Goal: Task Accomplishment & Management: Complete application form

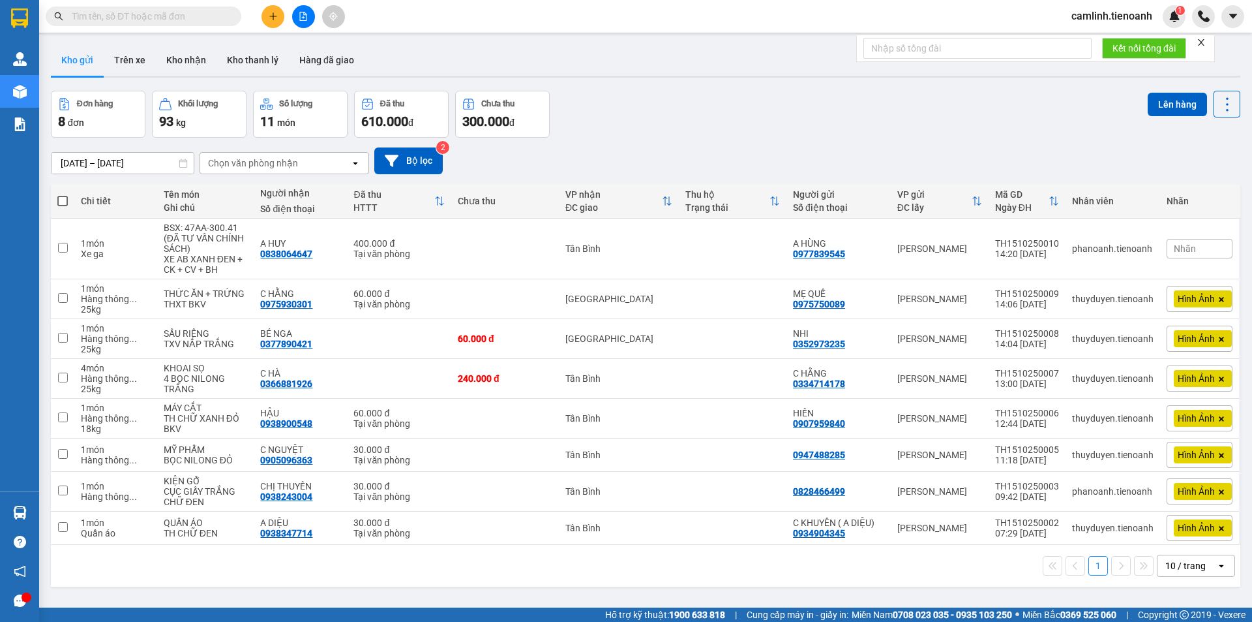
click at [1182, 558] on div "10 / trang" at bounding box center [1187, 565] width 59 height 21
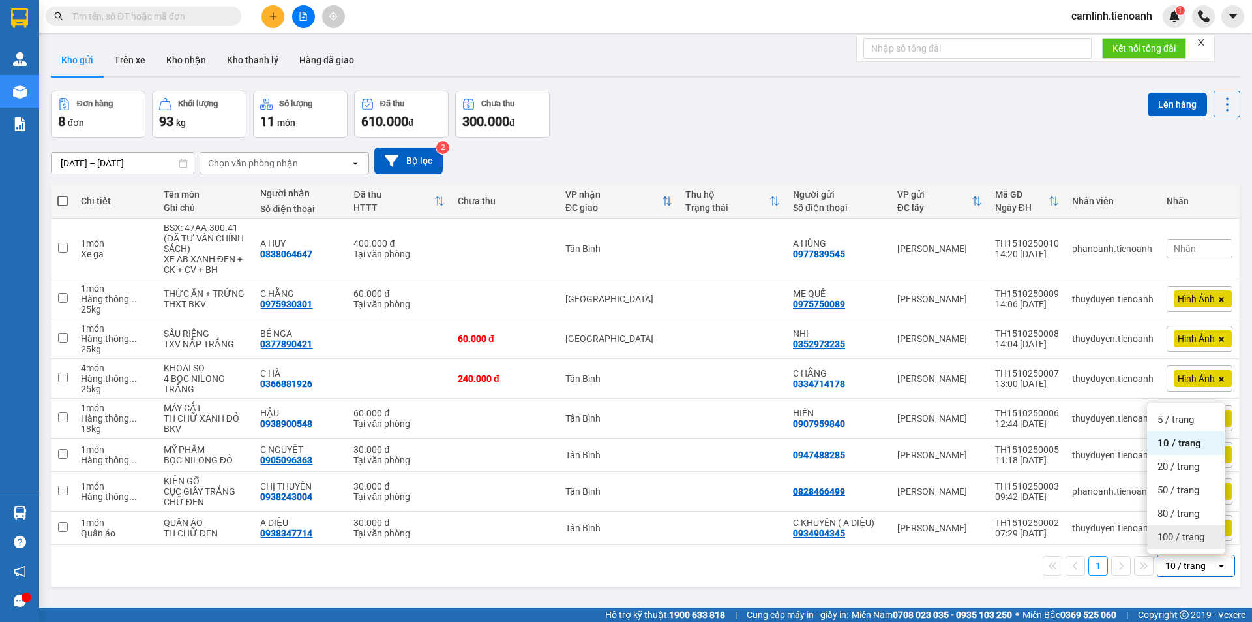
click at [1180, 539] on span "100 / trang" at bounding box center [1181, 536] width 47 height 13
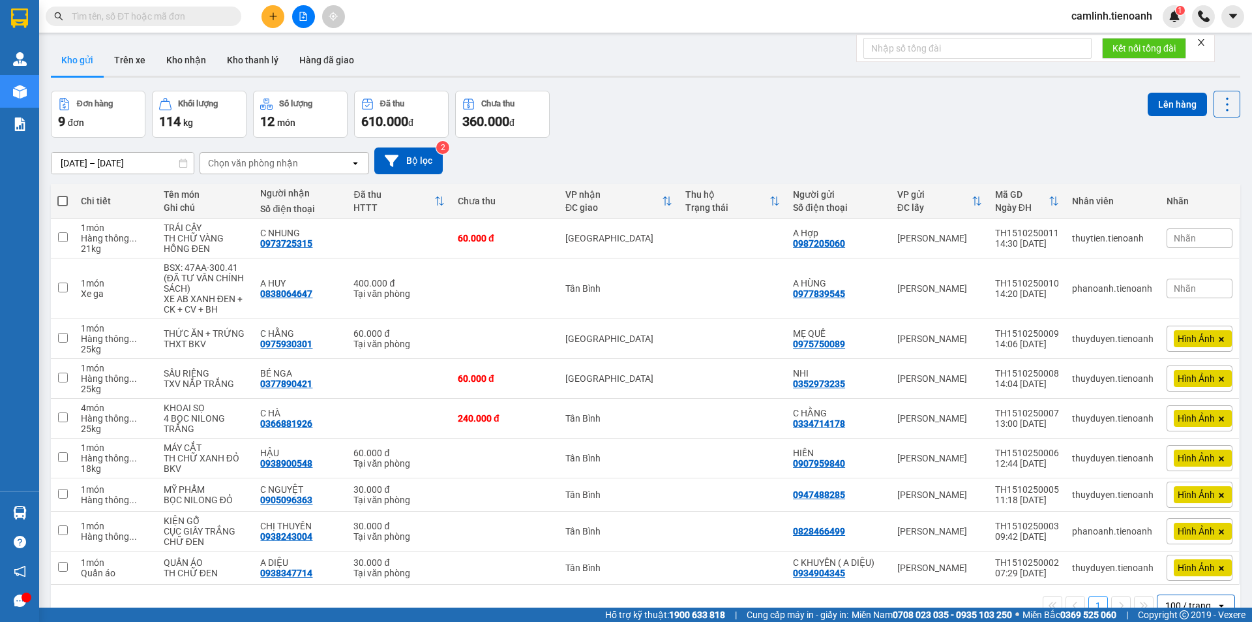
click at [277, 12] on icon "plus" at bounding box center [273, 16] width 9 height 9
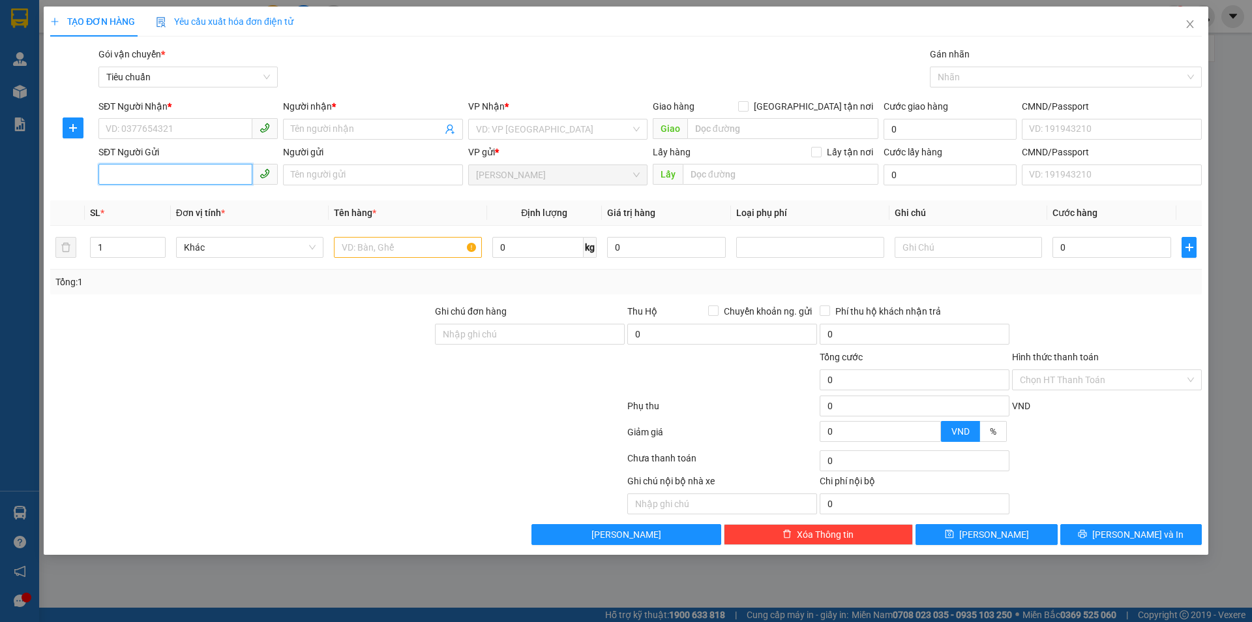
click at [203, 175] on input "SĐT Người Gửi" at bounding box center [175, 174] width 154 height 21
type input "0923369018"
click at [213, 200] on div "0923369018 - CAMLINH GỬI" at bounding box center [188, 201] width 164 height 14
type input "0905097376"
type input "KHANH"
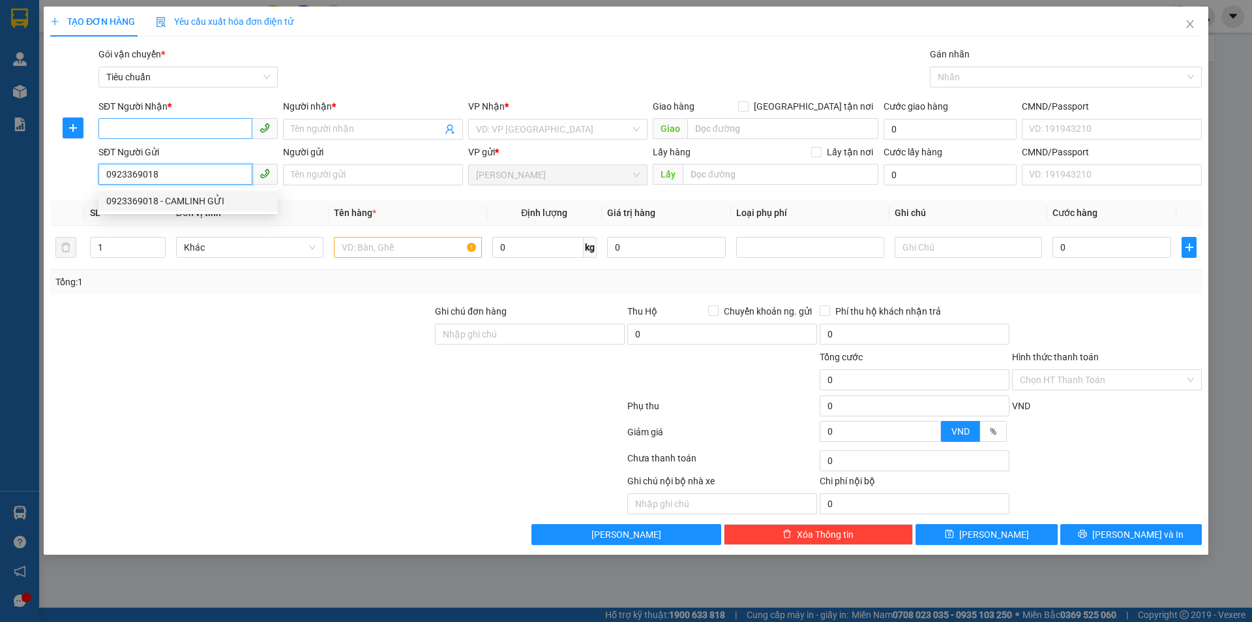
type input "CAMLINH GỬI"
type input "240873620"
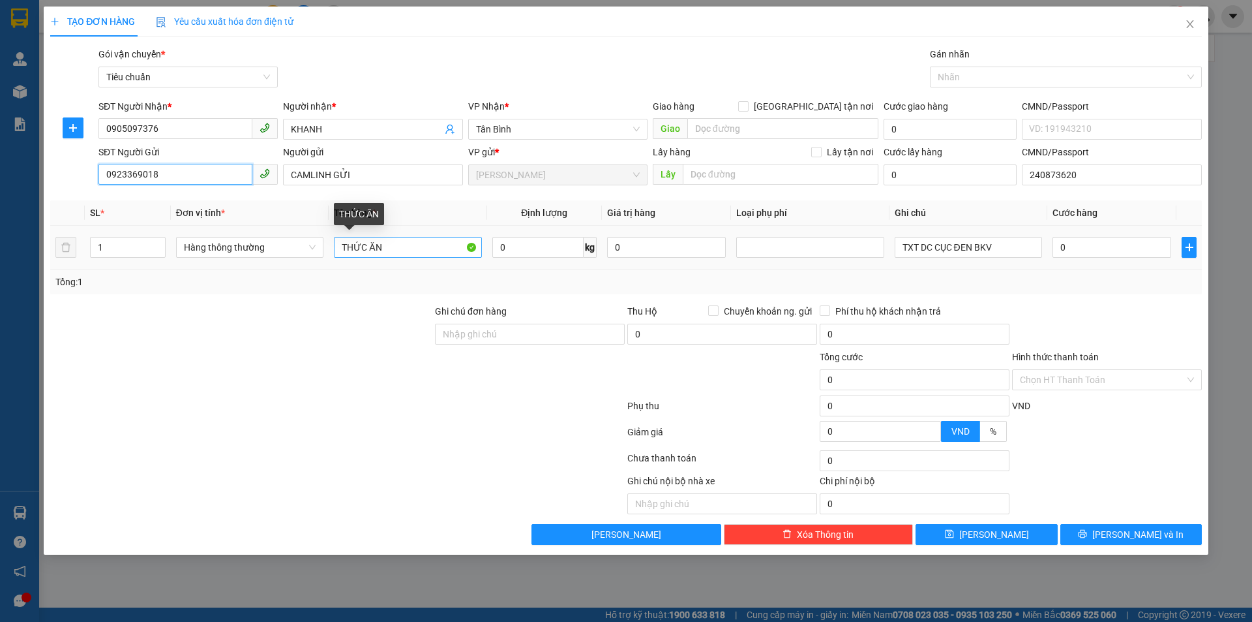
type input "0923369018"
click at [431, 251] on input "THỨC ĂN" at bounding box center [407, 247] width 147 height 21
click at [430, 250] on input "THỨC ĂN" at bounding box center [407, 247] width 147 height 21
type input "q"
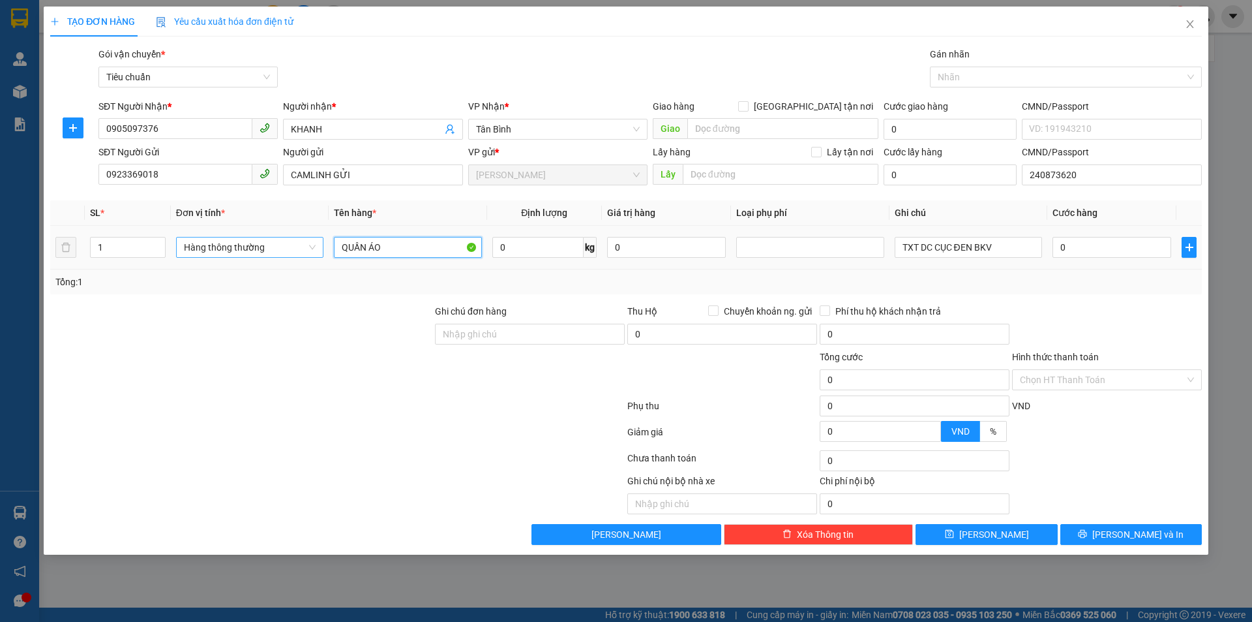
click at [215, 246] on span "Hàng thông thường" at bounding box center [250, 247] width 132 height 20
type input "QUẦN ÁO"
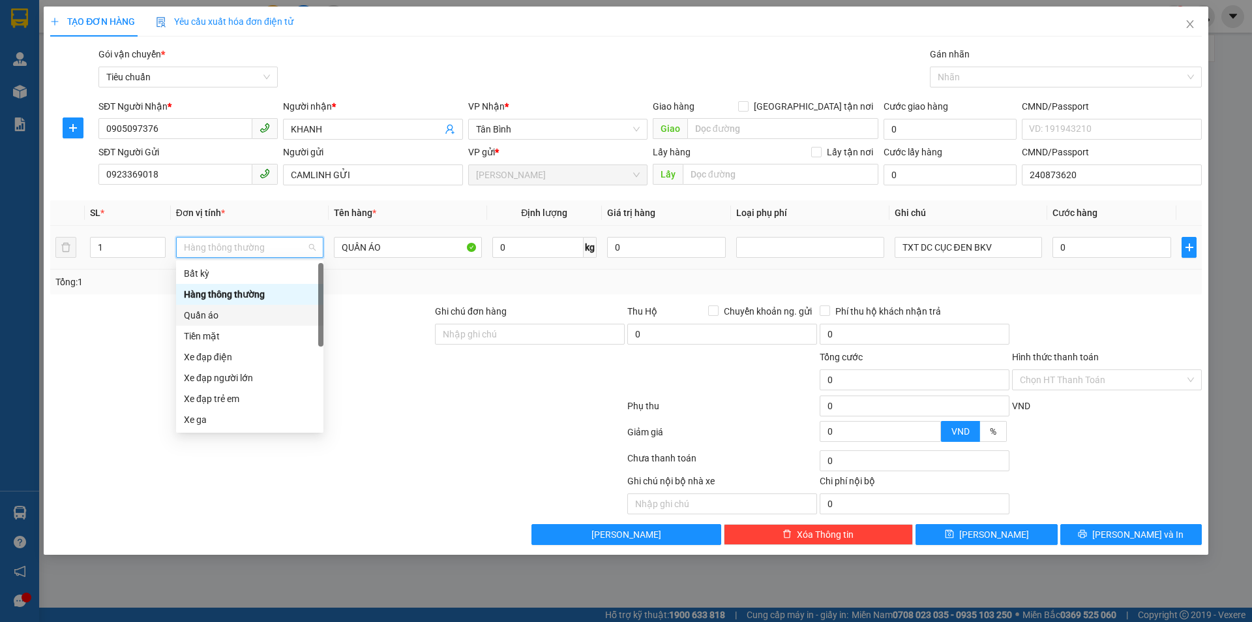
click at [215, 317] on div "Quần áo" at bounding box center [250, 315] width 132 height 14
click at [246, 309] on div "Quần áo" at bounding box center [250, 315] width 132 height 14
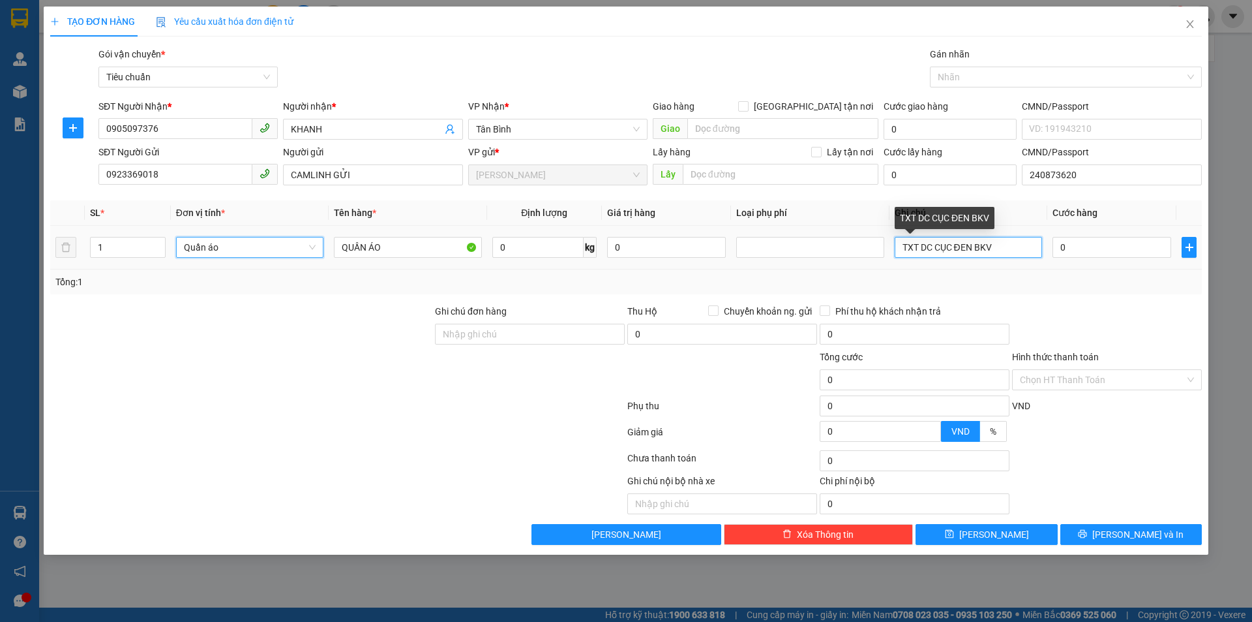
click at [928, 250] on input "TXT DC CỤC ĐEN BKV" at bounding box center [968, 247] width 147 height 21
drag, startPoint x: 936, startPoint y: 250, endPoint x: 813, endPoint y: 262, distance: 123.8
click at [813, 262] on tr "1 Quần áo QUẦN ÁO 0 kg 0 TXT DC CỤC ĐEN BKV 0" at bounding box center [626, 248] width 1152 height 44
click at [921, 249] on input "CỤC ĐEN BKV" at bounding box center [968, 247] width 147 height 21
type input "CỤC TRẮNG ĐEN BKV"
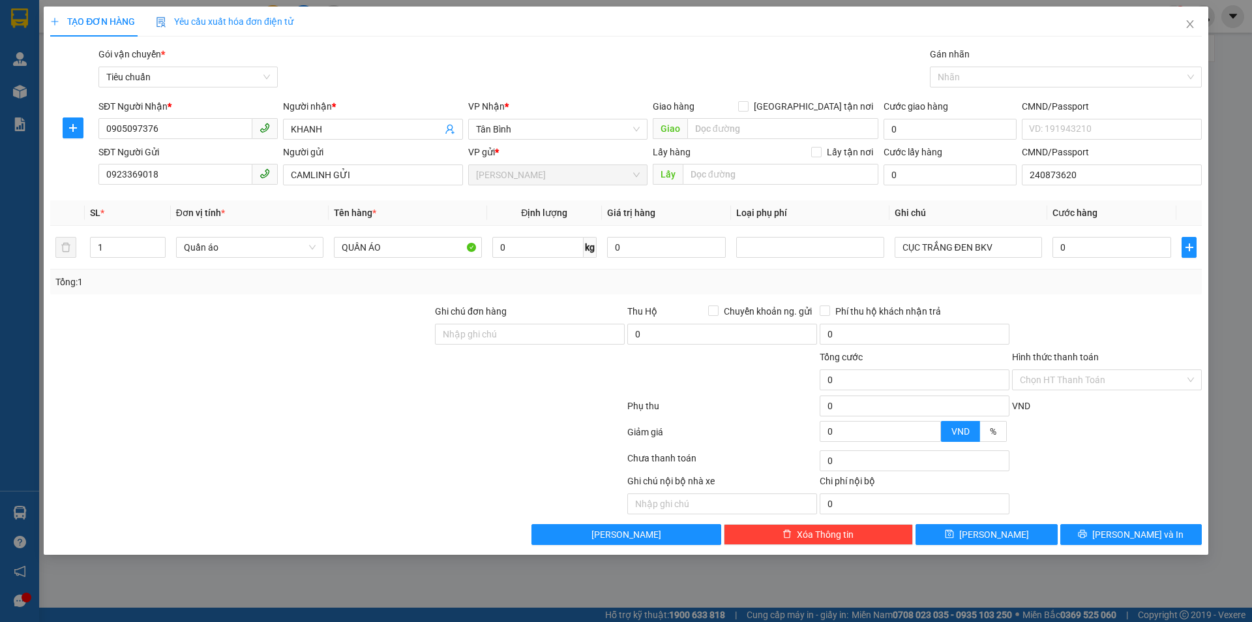
click at [1029, 294] on div "Transit Pickup Surcharge Ids Transit Deliver Surcharge Ids Transit Deliver Surc…" at bounding box center [626, 296] width 1152 height 498
click at [1071, 375] on input "Hình thức thanh toán" at bounding box center [1102, 380] width 165 height 20
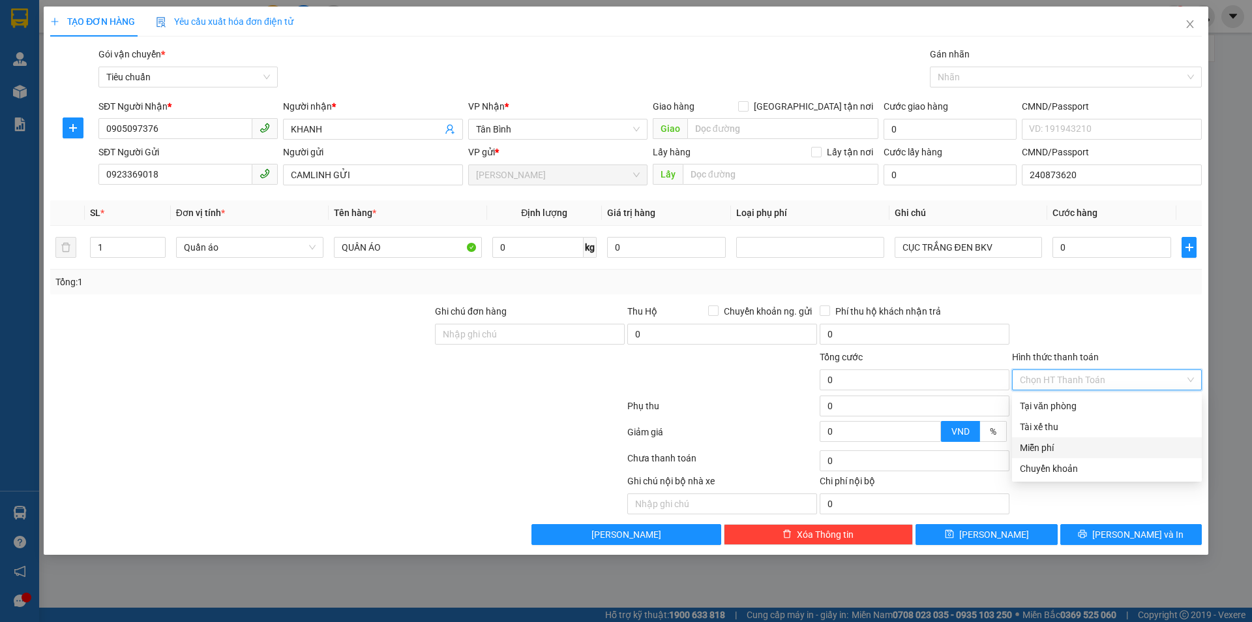
click at [1059, 445] on div "Miễn phí" at bounding box center [1107, 447] width 174 height 14
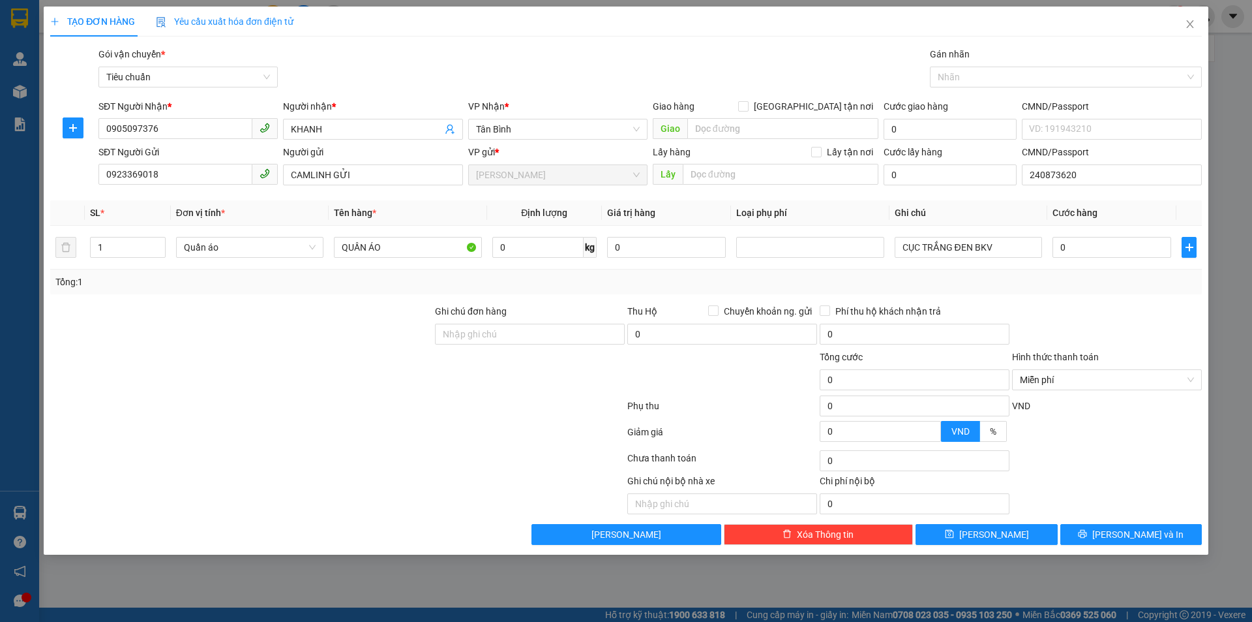
click at [492, 452] on div at bounding box center [337, 460] width 577 height 26
click at [1087, 539] on button "[PERSON_NAME] và In" at bounding box center [1131, 534] width 142 height 21
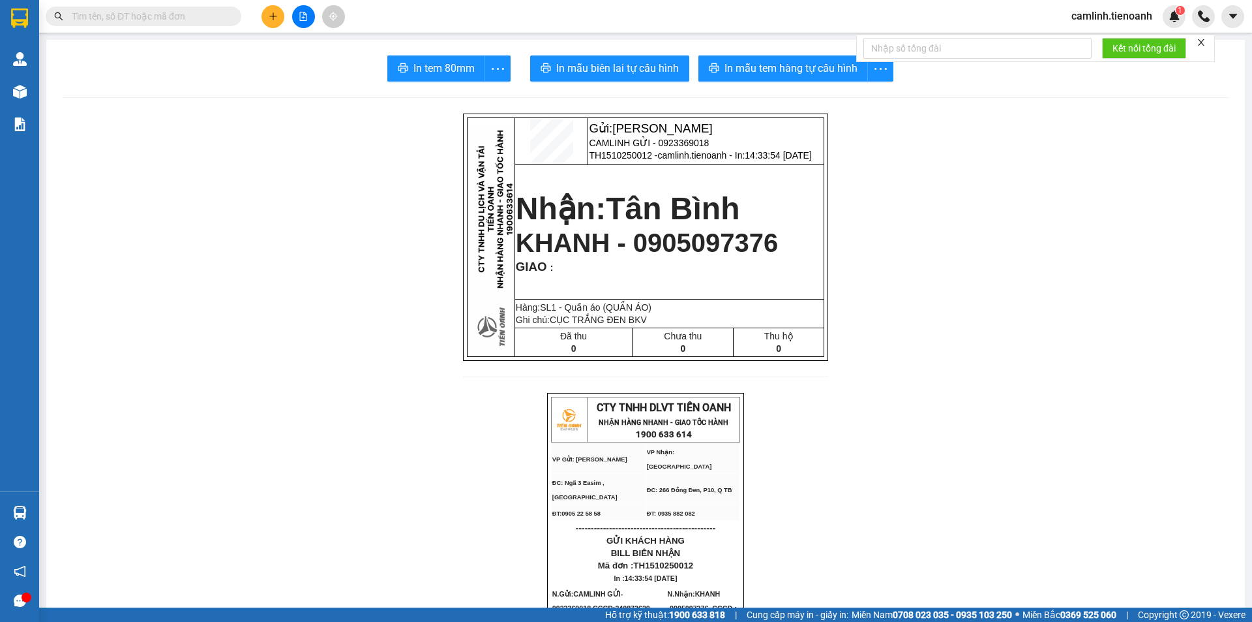
click at [217, 15] on input "text" at bounding box center [149, 16] width 154 height 14
paste input "0969960979"
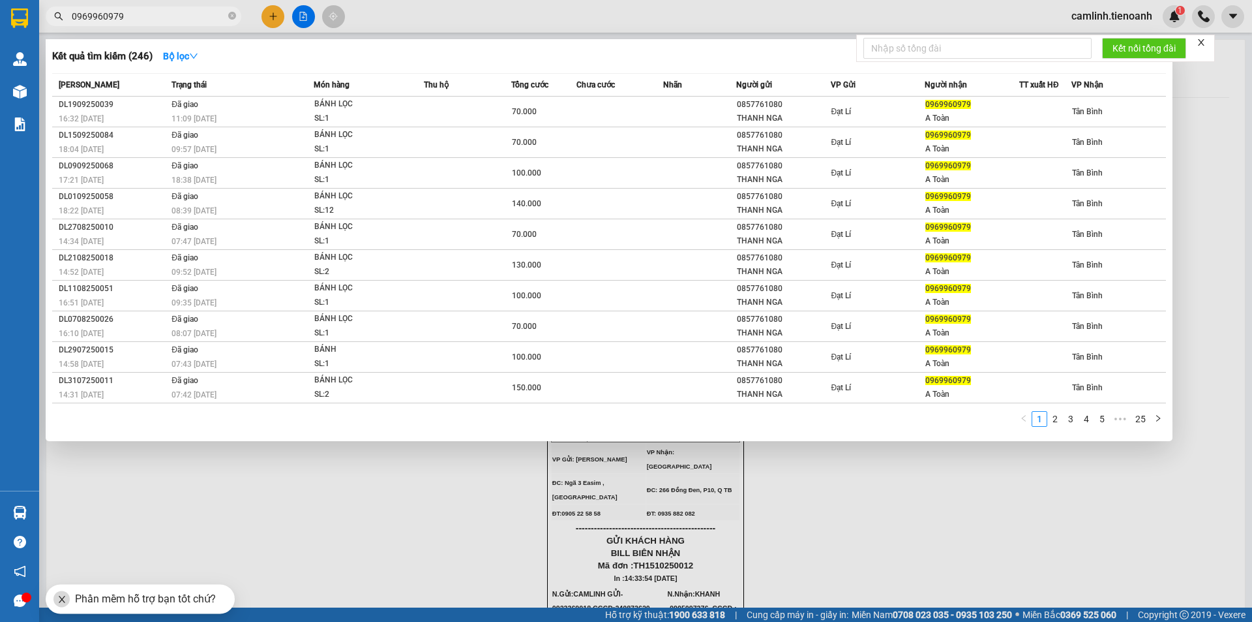
click at [157, 14] on input "0969960979" at bounding box center [149, 16] width 154 height 14
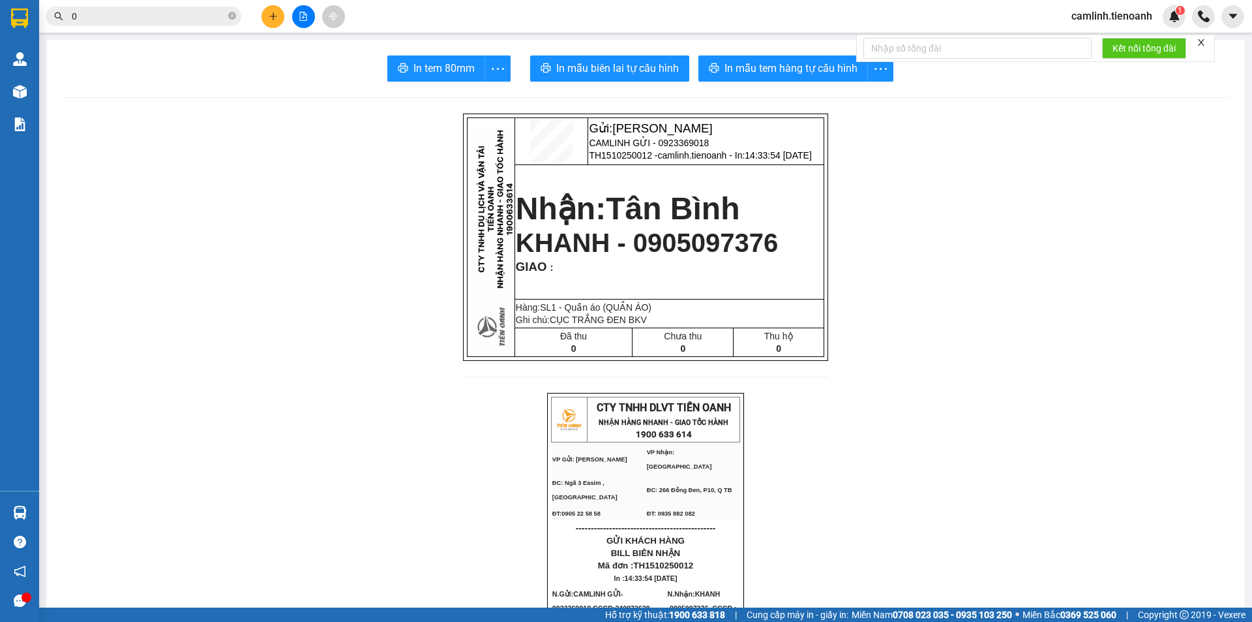
click at [153, 12] on input "0" at bounding box center [149, 16] width 154 height 14
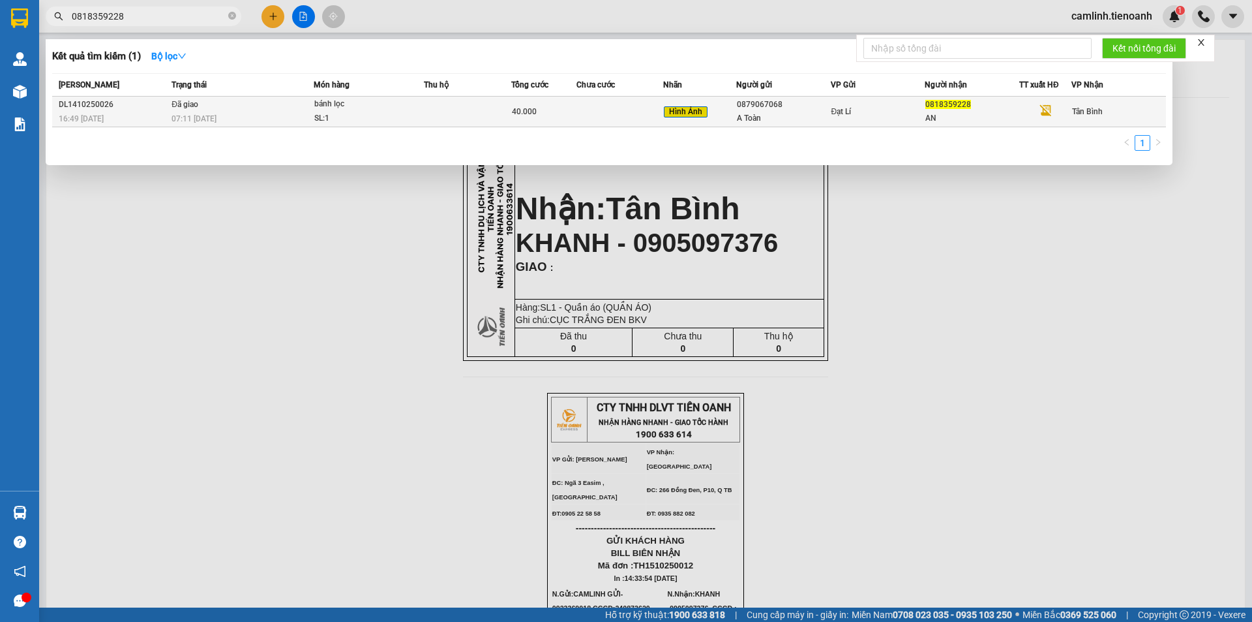
type input "0818359228"
click at [874, 119] on td "Đạt Lí" at bounding box center [878, 112] width 95 height 31
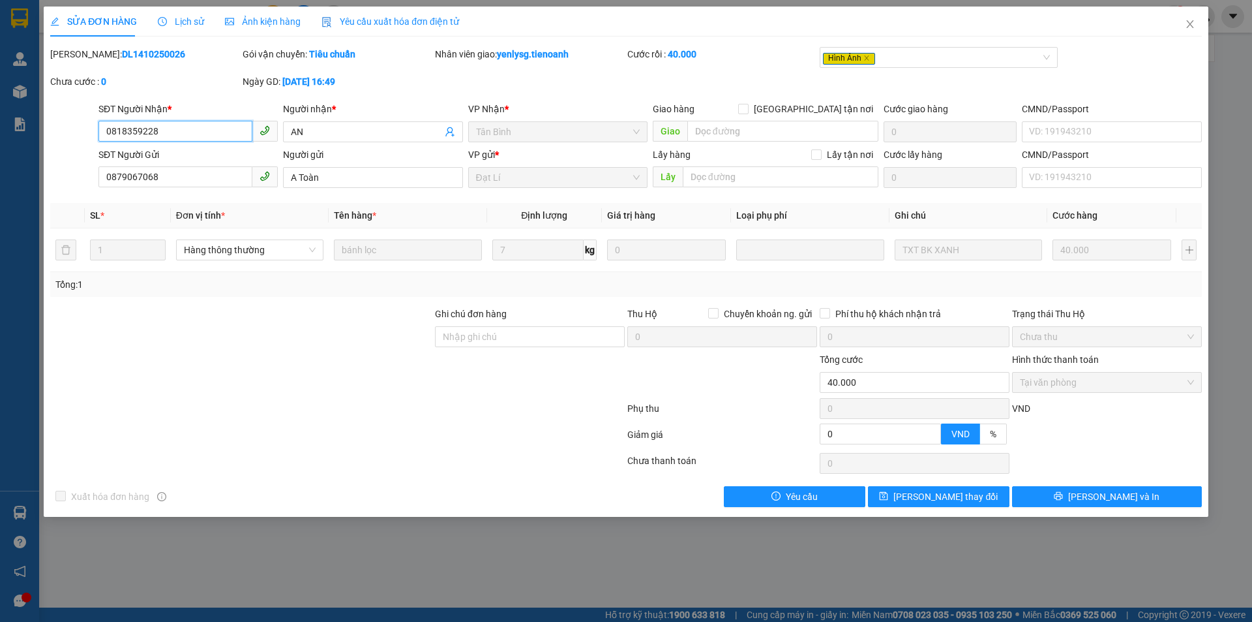
type input "0818359228"
type input "AN"
type input "0879067068"
type input "A Toàn"
type input "0"
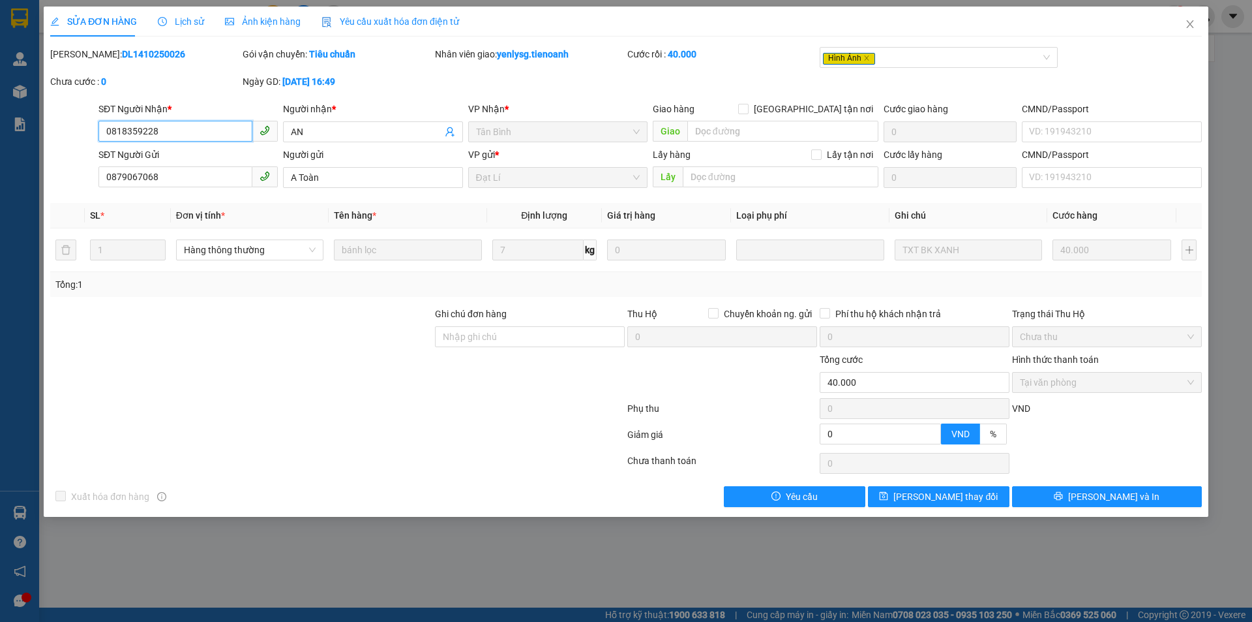
type input "40.000"
click at [525, 97] on div "[PERSON_NAME]: DL1410250026 Gói vận chuyển: Tiêu chuẩn Nhân viên giao: yenlysg.…" at bounding box center [626, 74] width 1154 height 55
click at [307, 445] on div at bounding box center [337, 437] width 577 height 26
click at [179, 18] on span "Lịch sử" at bounding box center [181, 21] width 46 height 10
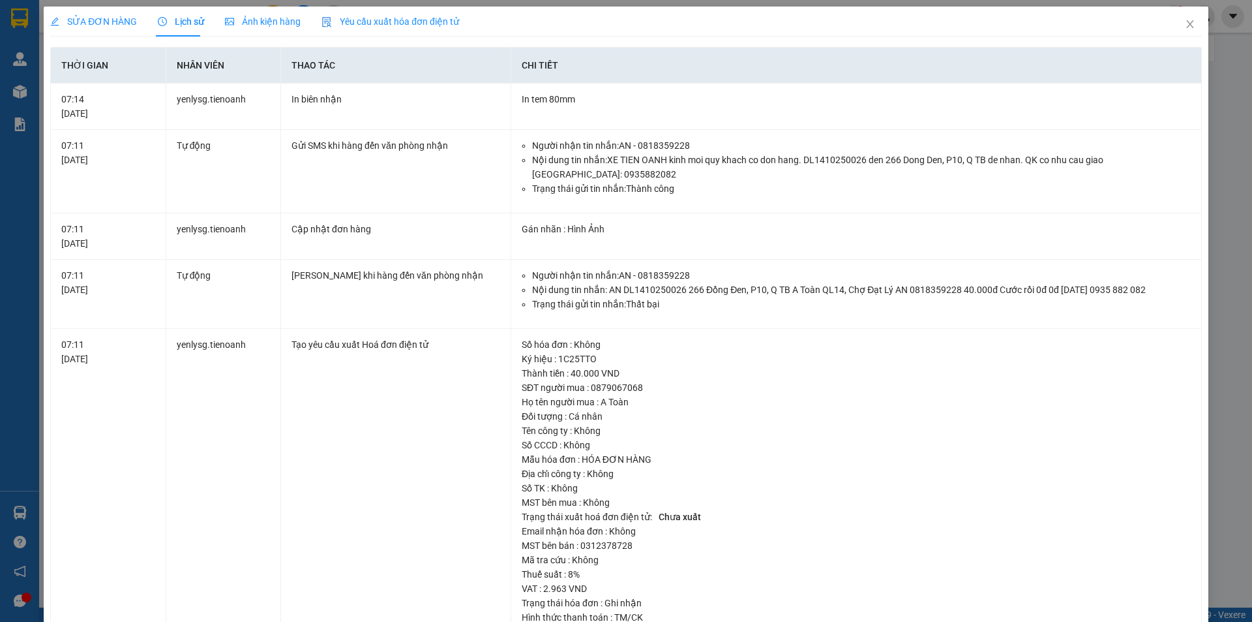
click at [231, 16] on span "Ảnh kiện hàng" at bounding box center [263, 21] width 76 height 10
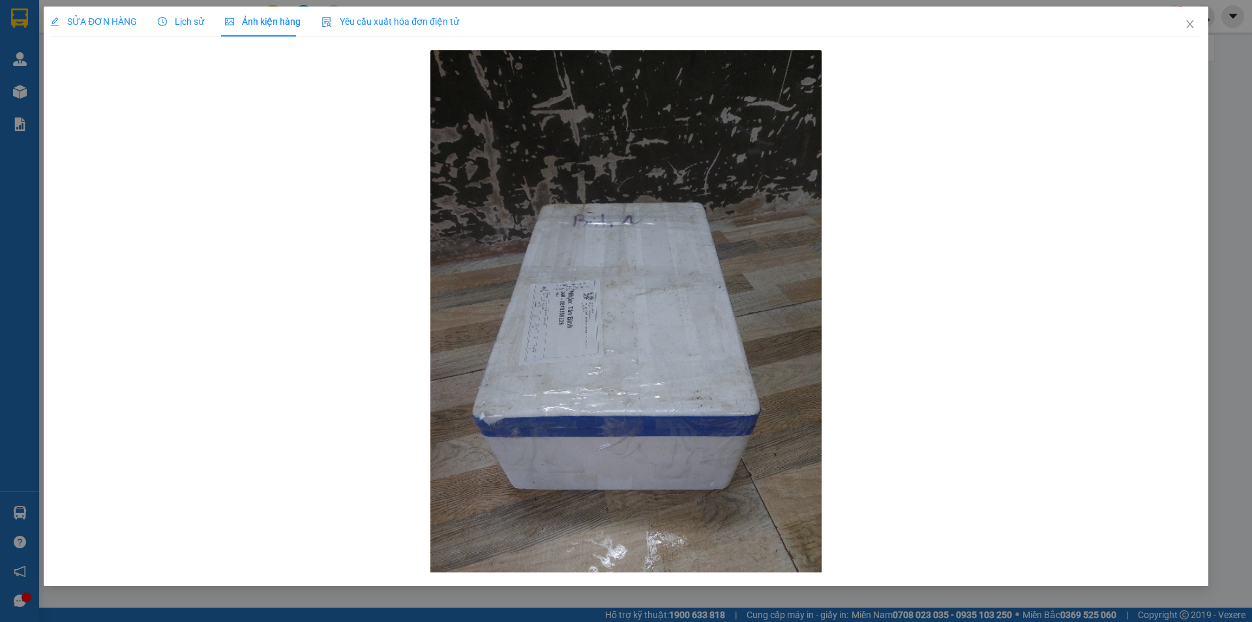
click at [179, 23] on span "Lịch sử" at bounding box center [181, 21] width 46 height 10
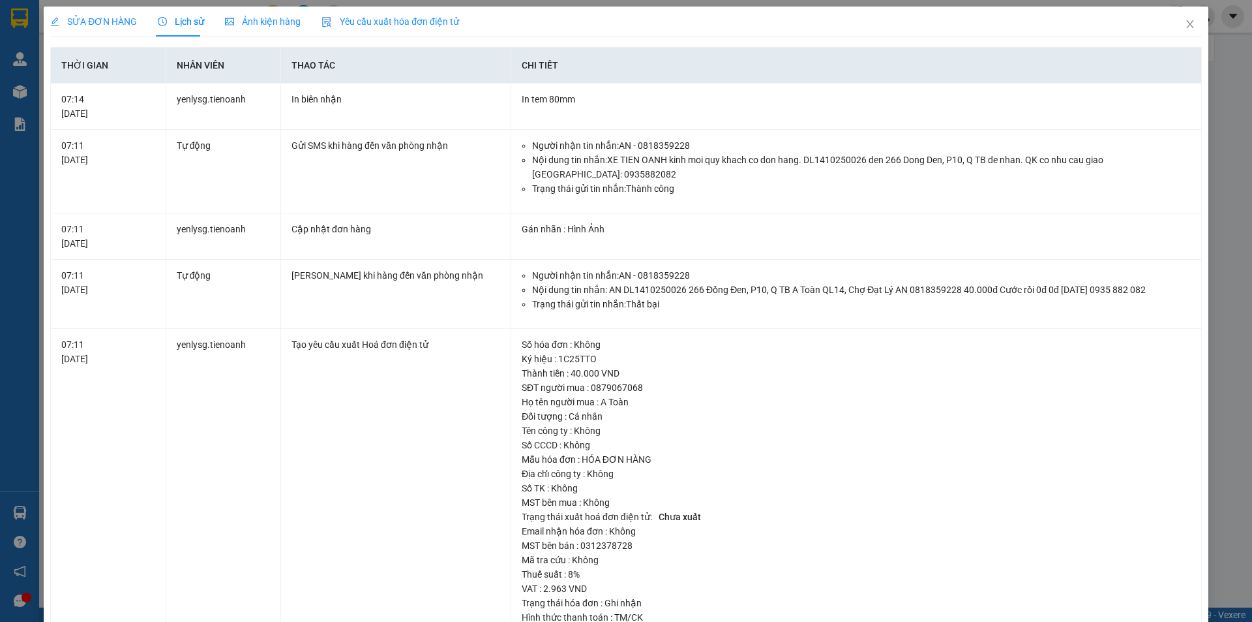
click at [95, 25] on span "SỬA ĐƠN HÀNG" at bounding box center [93, 21] width 87 height 10
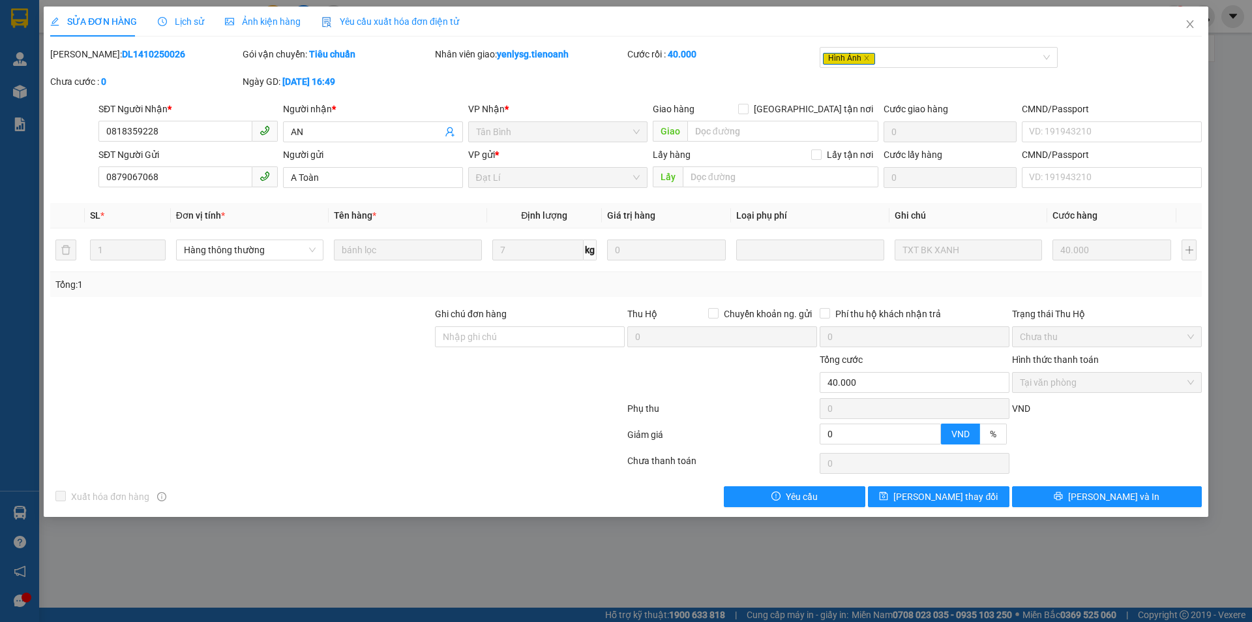
click at [406, 413] on div at bounding box center [337, 411] width 577 height 26
click at [404, 413] on div at bounding box center [337, 411] width 577 height 26
click at [248, 318] on div at bounding box center [241, 330] width 385 height 46
click at [173, 135] on input "0818359228" at bounding box center [175, 131] width 154 height 21
click at [187, 67] on div "Mã ĐH: DL1410250026" at bounding box center [145, 60] width 192 height 27
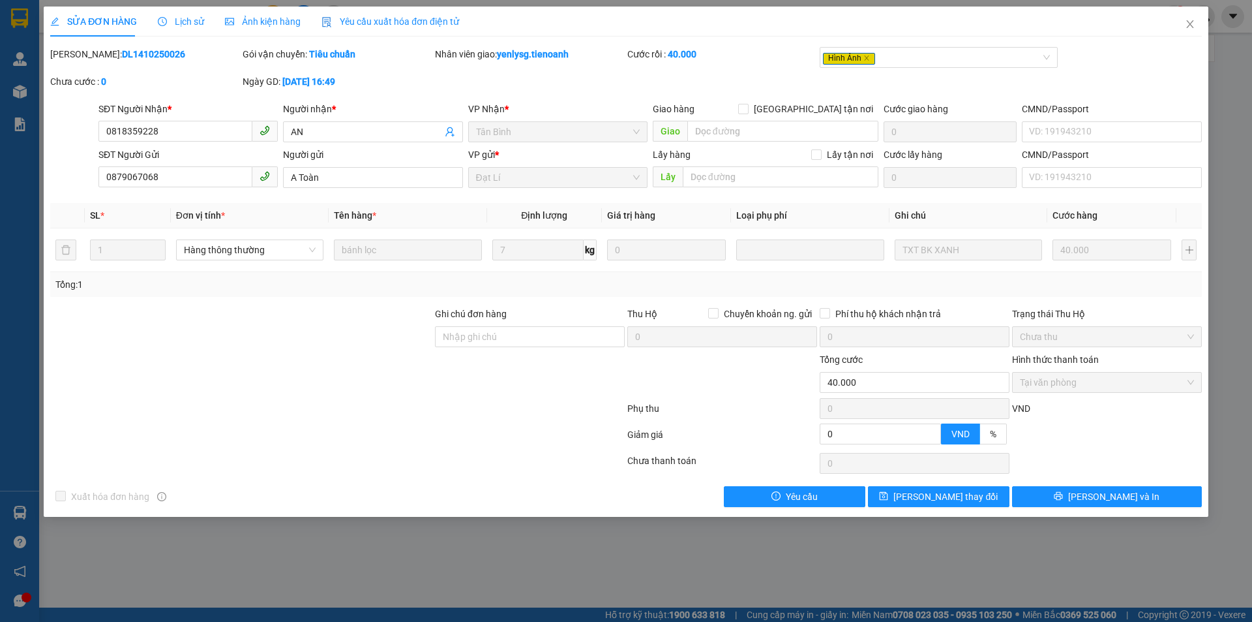
click at [187, 26] on span "Lịch sử" at bounding box center [181, 21] width 46 height 10
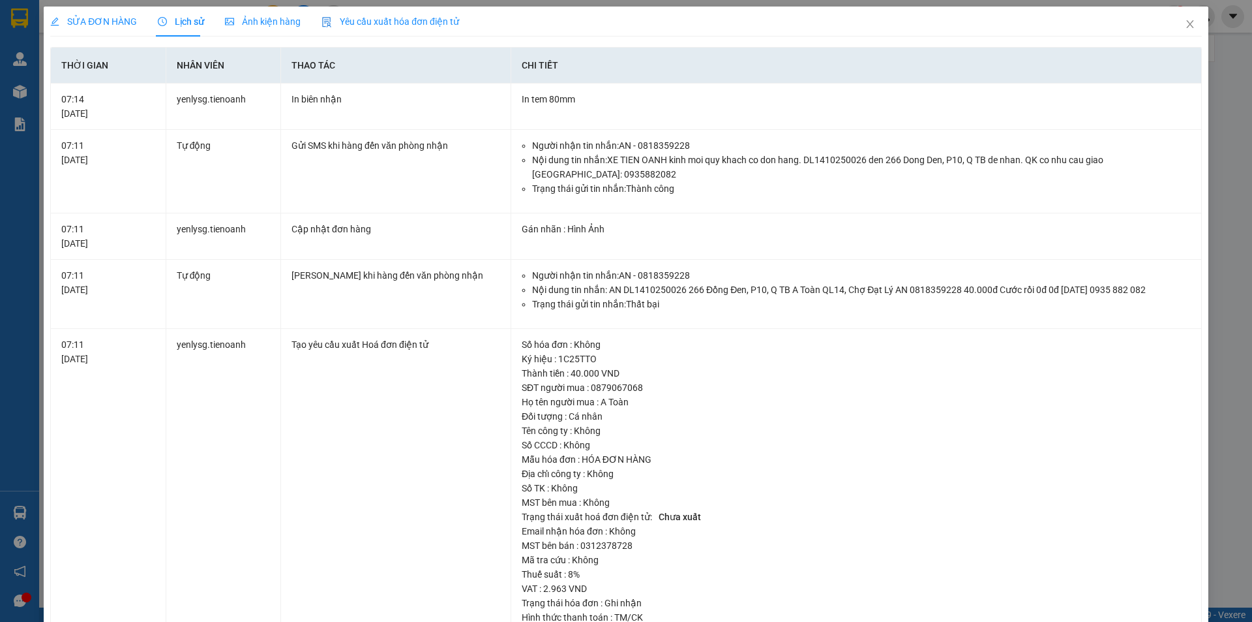
click at [106, 20] on span "SỬA ĐƠN HÀNG" at bounding box center [93, 21] width 87 height 10
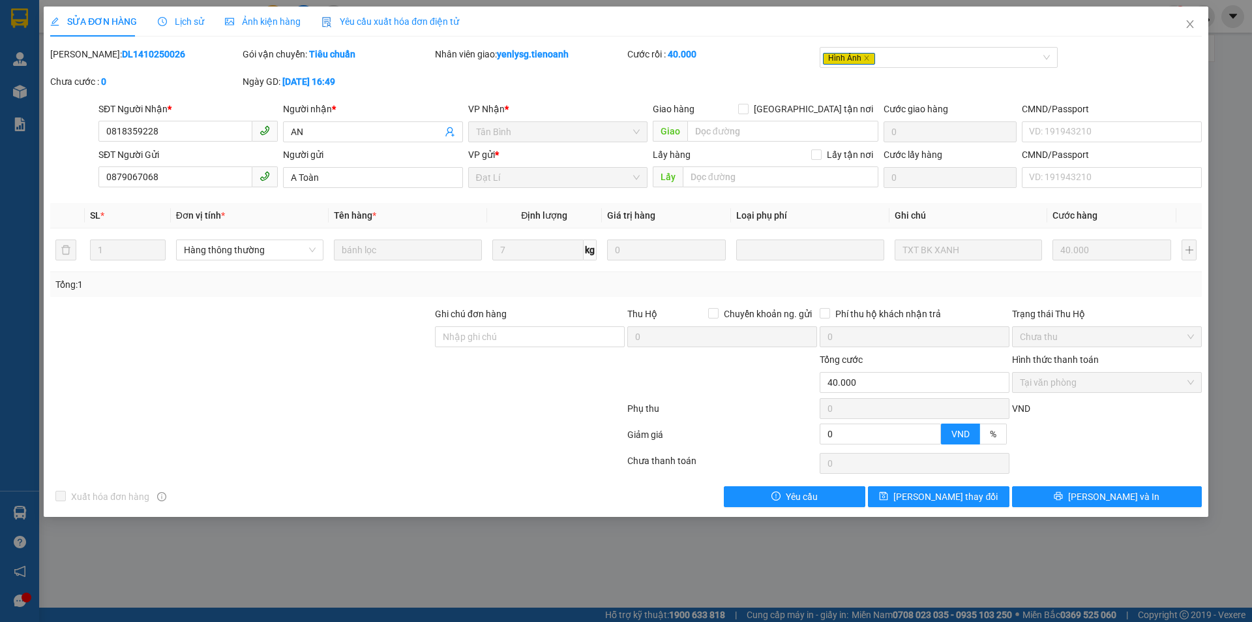
click at [205, 61] on div "Mã ĐH: DL1410250026" at bounding box center [145, 54] width 190 height 14
click at [212, 83] on div "Chưa cước : 0" at bounding box center [145, 81] width 190 height 14
click at [126, 132] on input "0818359228" at bounding box center [175, 131] width 154 height 21
click at [141, 132] on input "0818359228" at bounding box center [175, 131] width 154 height 21
click at [164, 132] on input "0818359228" at bounding box center [175, 131] width 154 height 21
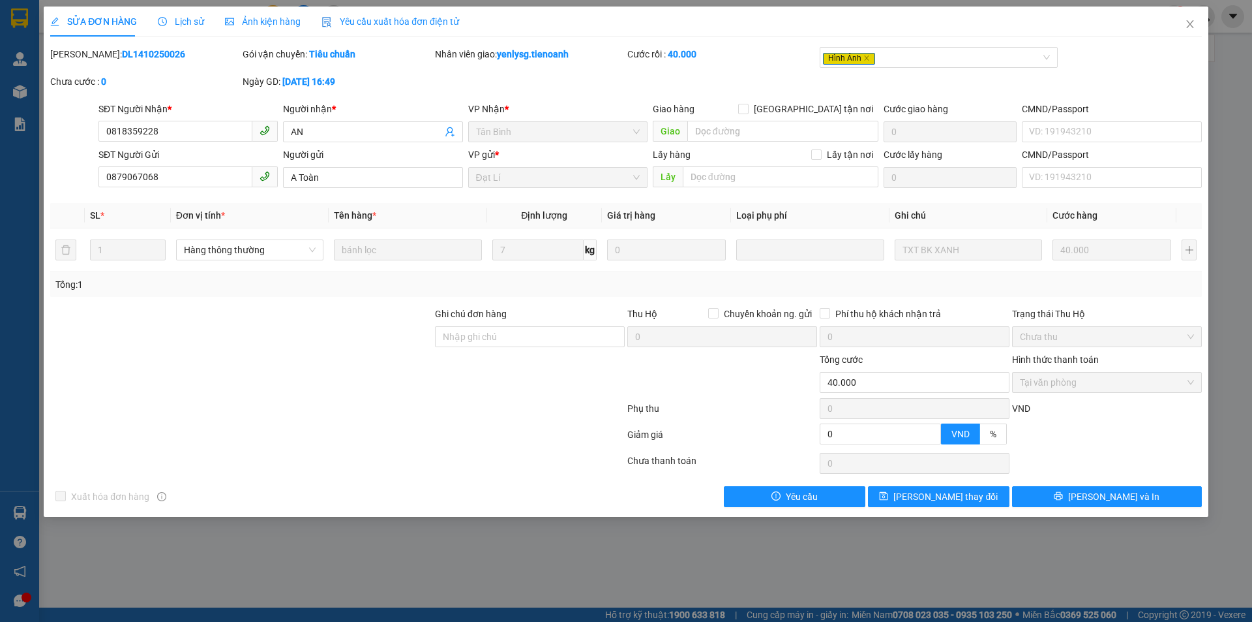
drag, startPoint x: 170, startPoint y: 66, endPoint x: 178, endPoint y: 64, distance: 8.1
click at [172, 65] on div "Mã ĐH: DL1410250026" at bounding box center [145, 60] width 192 height 27
click at [1195, 23] on icon "close" at bounding box center [1190, 24] width 10 height 10
